Goal: Information Seeking & Learning: Learn about a topic

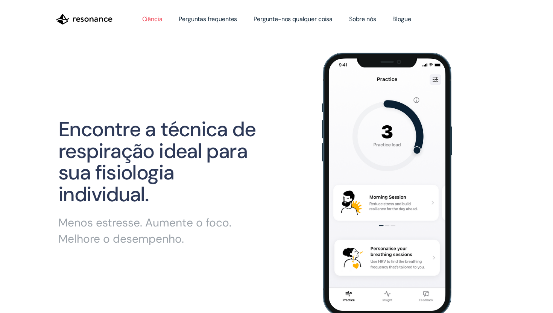
click at [159, 20] on font "Ciência" at bounding box center [152, 19] width 20 height 8
click at [196, 18] on font "Perguntas frequentes" at bounding box center [208, 19] width 58 height 8
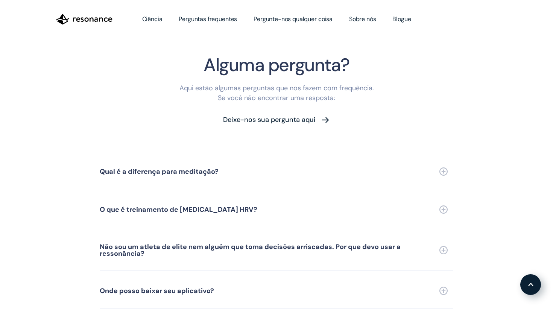
scroll to position [1667, 0]
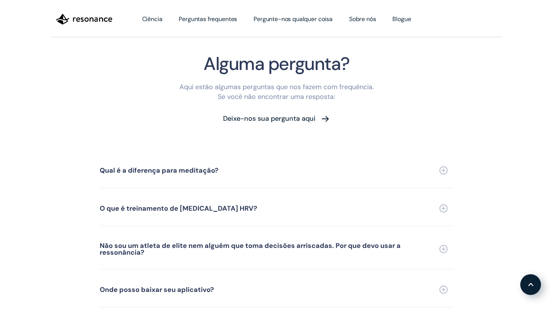
click at [137, 170] on font "Qual é a diferença para meditação?" at bounding box center [159, 170] width 119 height 9
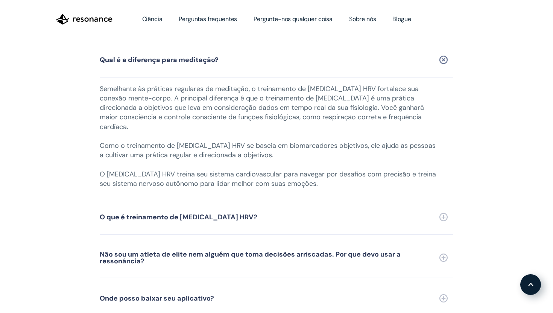
scroll to position [1779, 0]
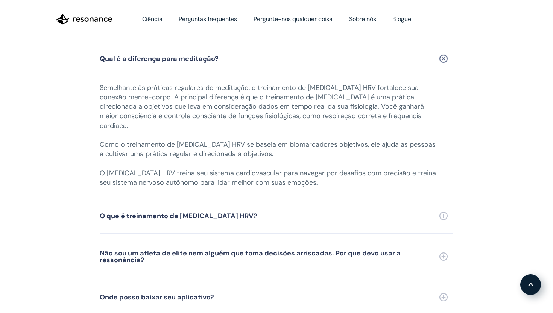
click at [138, 212] on font "O que é treinamento de [MEDICAL_DATA] HRV?" at bounding box center [179, 216] width 158 height 9
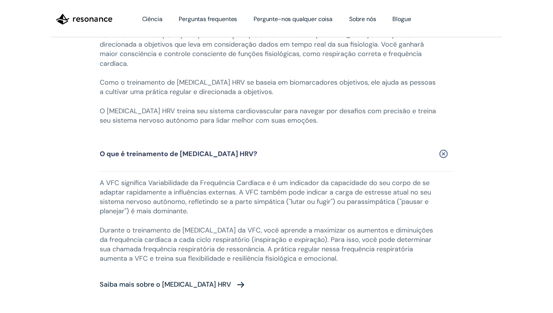
scroll to position [1842, 0]
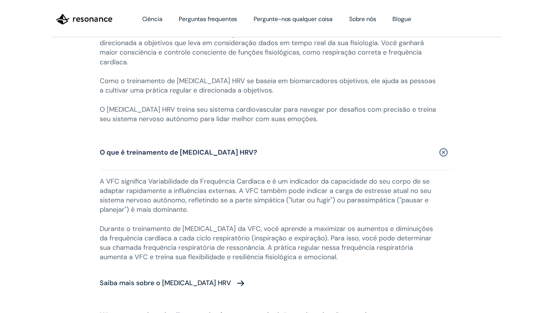
click at [165, 148] on font "O que é treinamento de [MEDICAL_DATA] HRV?" at bounding box center [179, 152] width 158 height 9
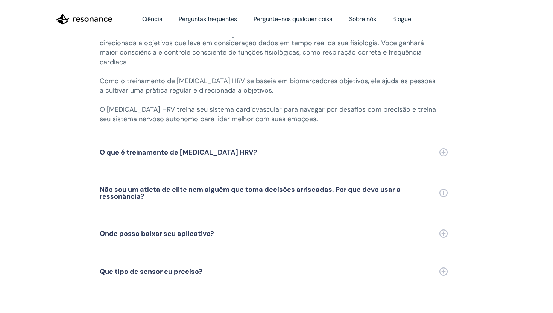
click at [144, 186] on div "Não sou um atleta de elite nem alguém que toma decisões arriscadas. Por que dev…" at bounding box center [270, 193] width 340 height 14
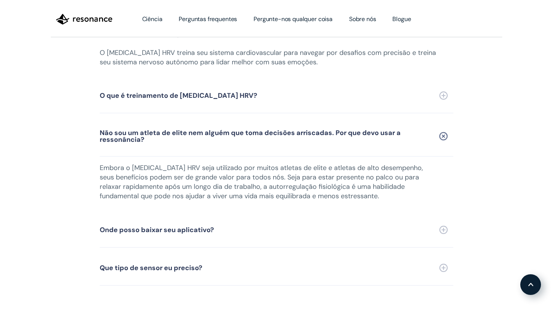
scroll to position [1904, 0]
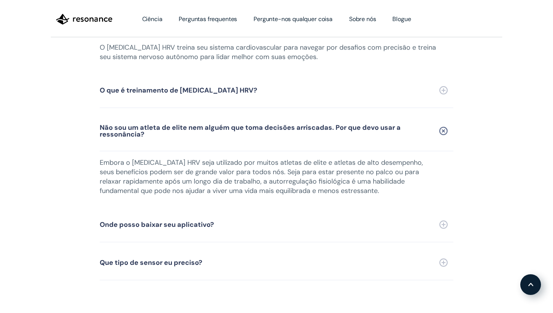
click at [175, 220] on font "Onde posso baixar seu aplicativo?" at bounding box center [157, 224] width 114 height 9
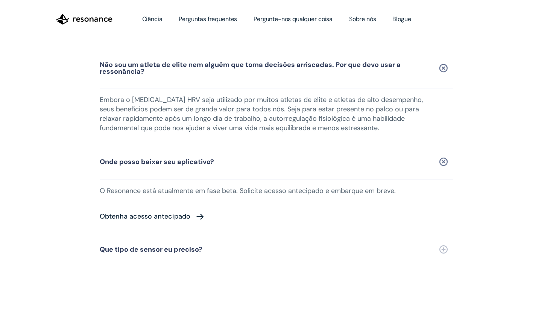
scroll to position [1968, 0]
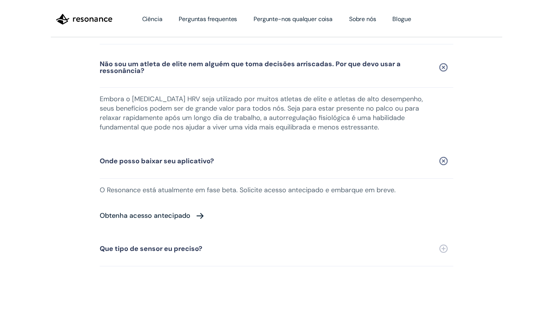
click at [143, 244] on font "Que tipo de sensor eu preciso?" at bounding box center [151, 248] width 103 height 9
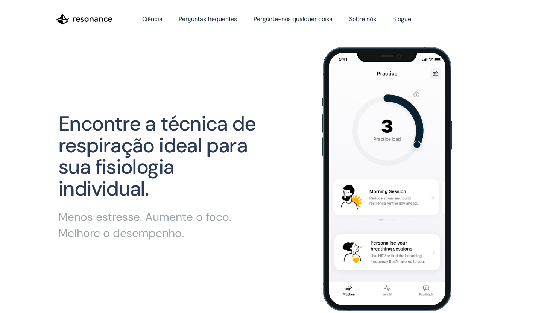
scroll to position [0, 0]
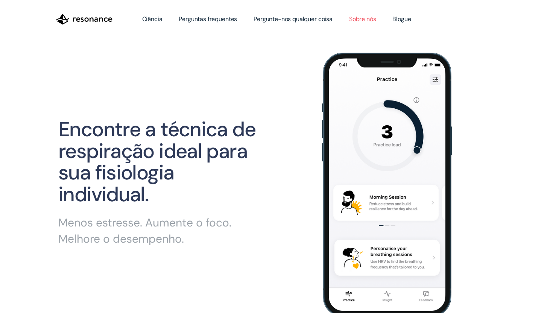
click at [354, 19] on font "Sobre nós" at bounding box center [362, 19] width 27 height 8
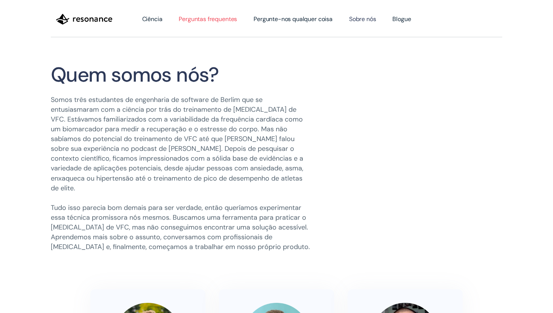
click at [188, 19] on font "Perguntas frequentes" at bounding box center [208, 19] width 58 height 8
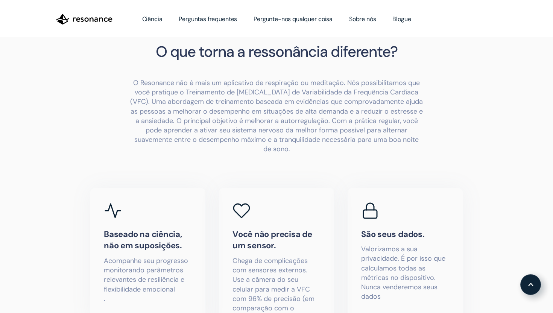
scroll to position [340, 0]
